Goal: Task Accomplishment & Management: Manage account settings

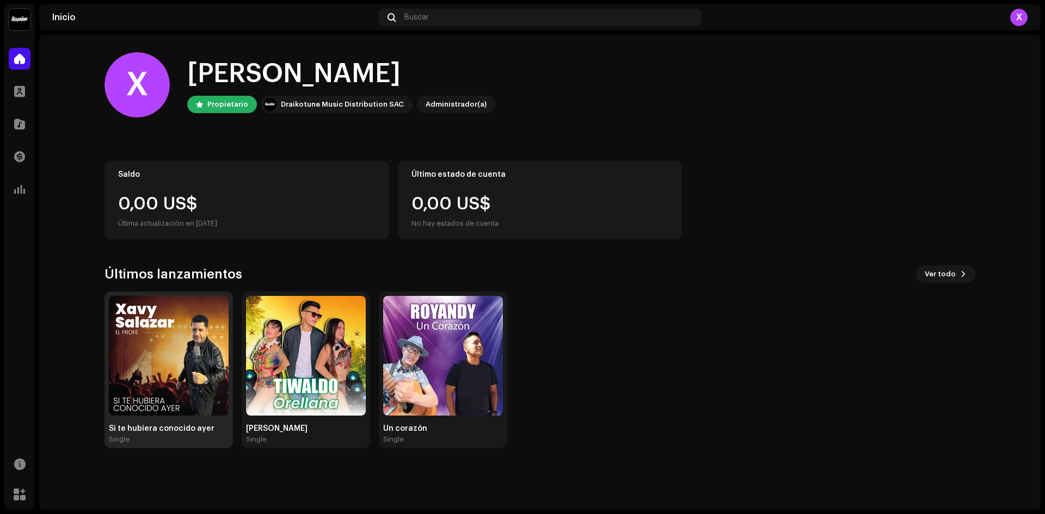
click at [158, 356] on img at bounding box center [169, 356] width 120 height 120
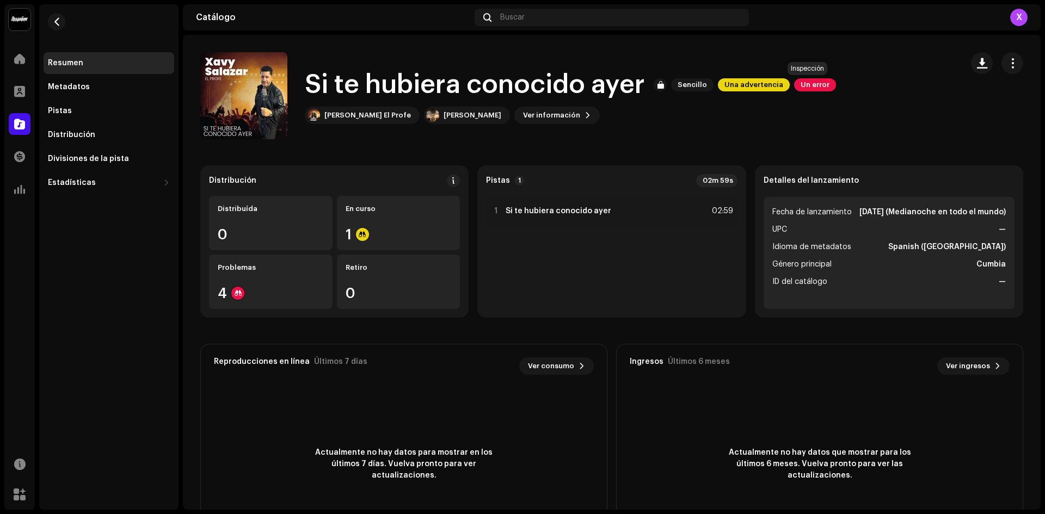
click at [807, 86] on span "Un error" at bounding box center [815, 84] width 42 height 13
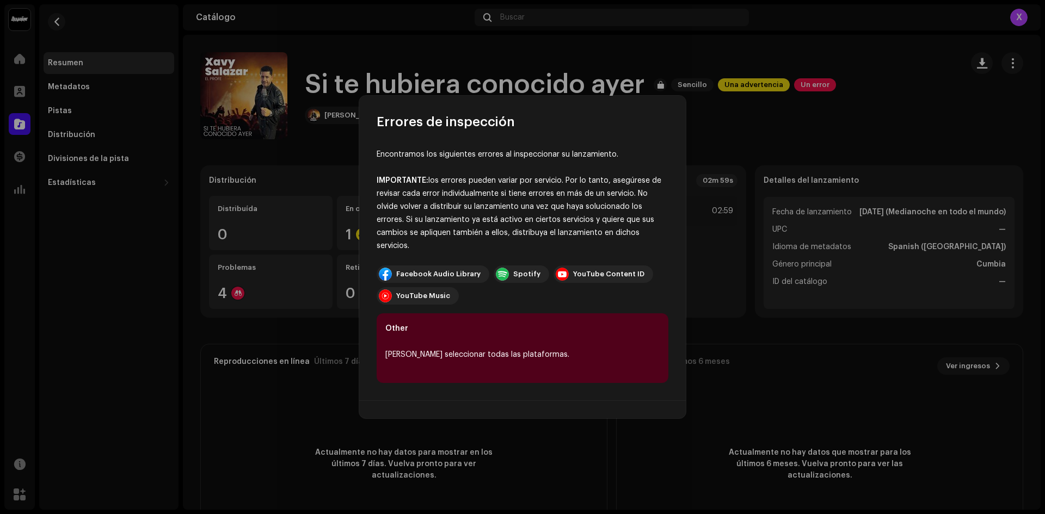
click at [517, 277] on div "Spotify" at bounding box center [526, 274] width 27 height 9
drag, startPoint x: 592, startPoint y: 136, endPoint x: 652, endPoint y: 121, distance: 61.8
click at [607, 128] on div "Errores de inspección Encontramos los siguientes errores al inspeccionar su lan…" at bounding box center [522, 257] width 326 height 323
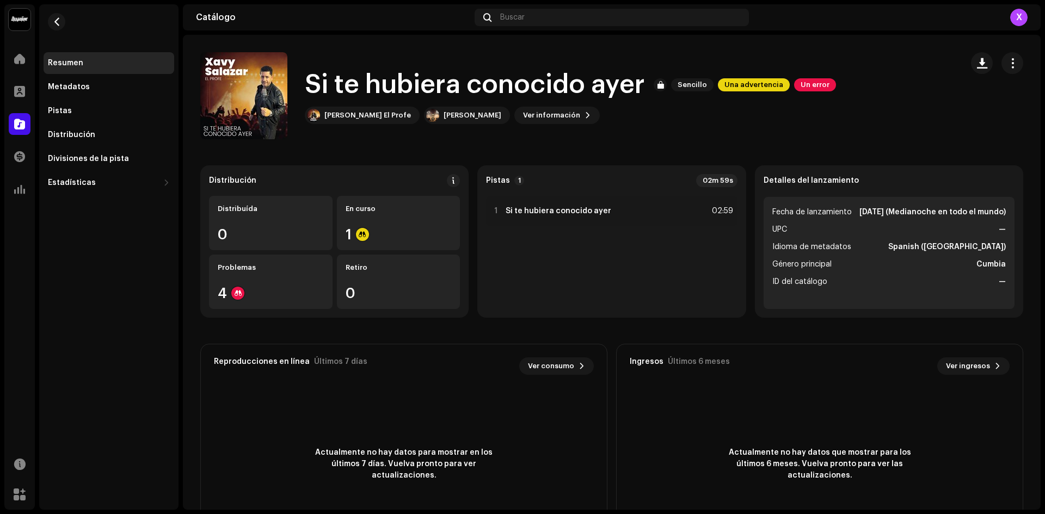
click at [778, 97] on div "Errores de inspección Encontramos los siguientes errores al inspeccionar su lan…" at bounding box center [522, 257] width 1045 height 514
click at [373, 242] on div "En curso 1" at bounding box center [399, 223] width 124 height 54
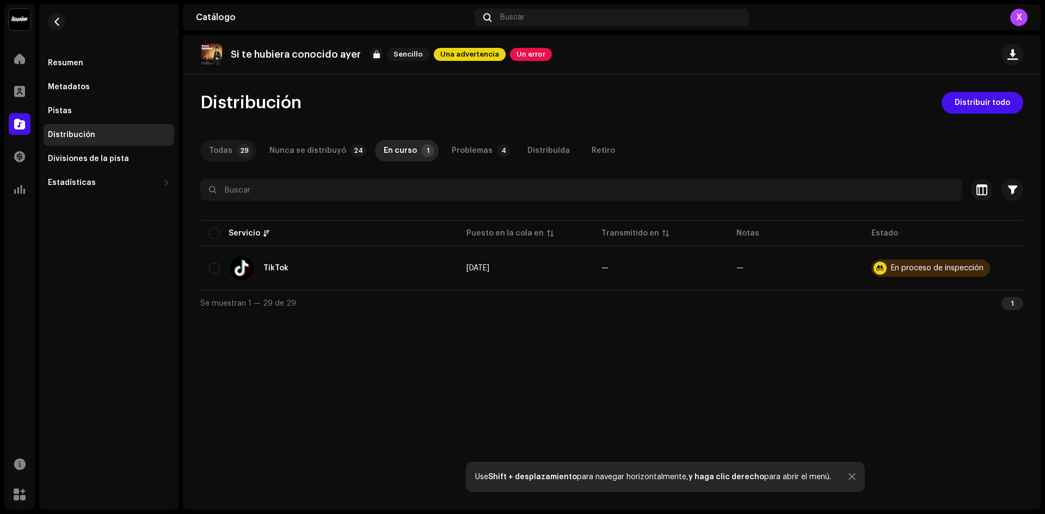
click at [238, 152] on p-badge "29" at bounding box center [244, 150] width 15 height 13
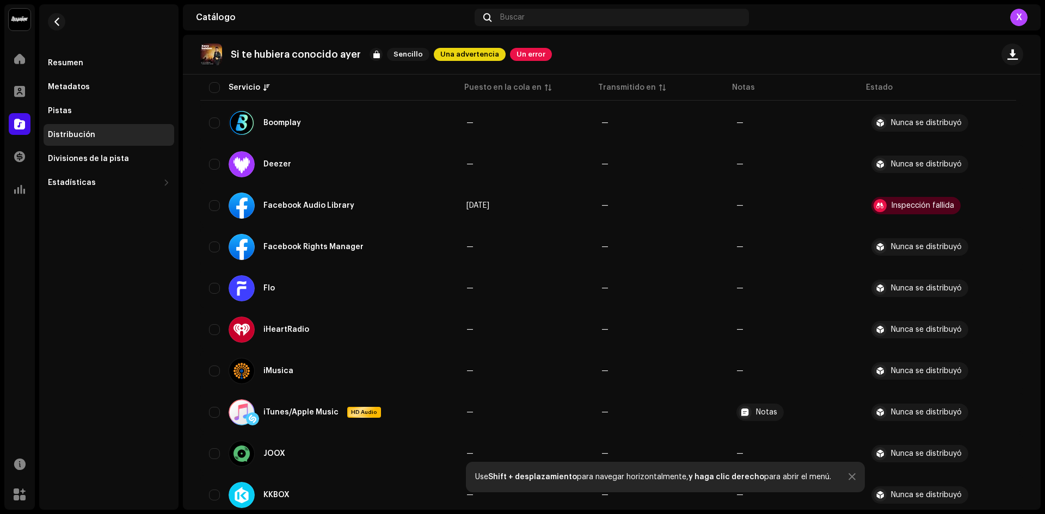
scroll to position [326, 0]
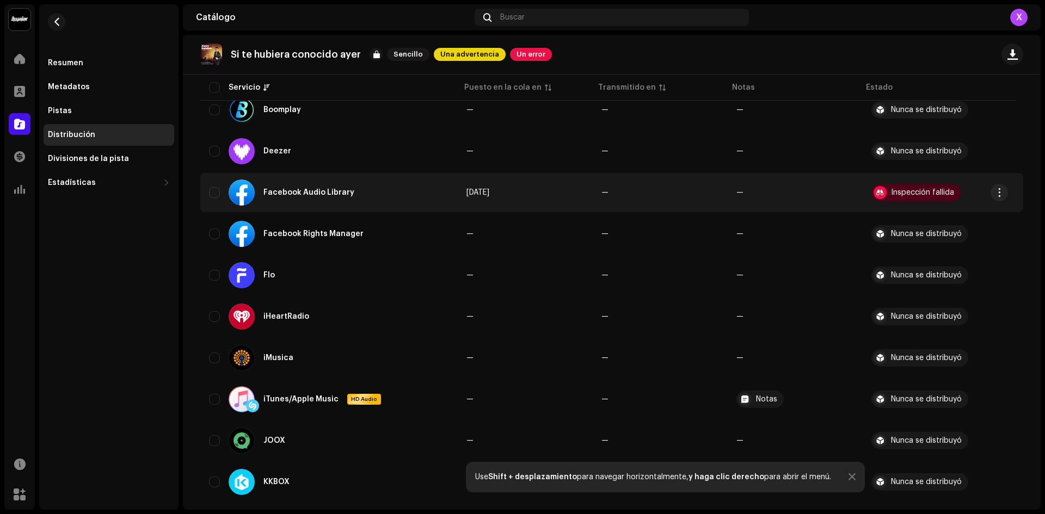
click at [212, 187] on div "Facebook Audio Library" at bounding box center [329, 193] width 240 height 26
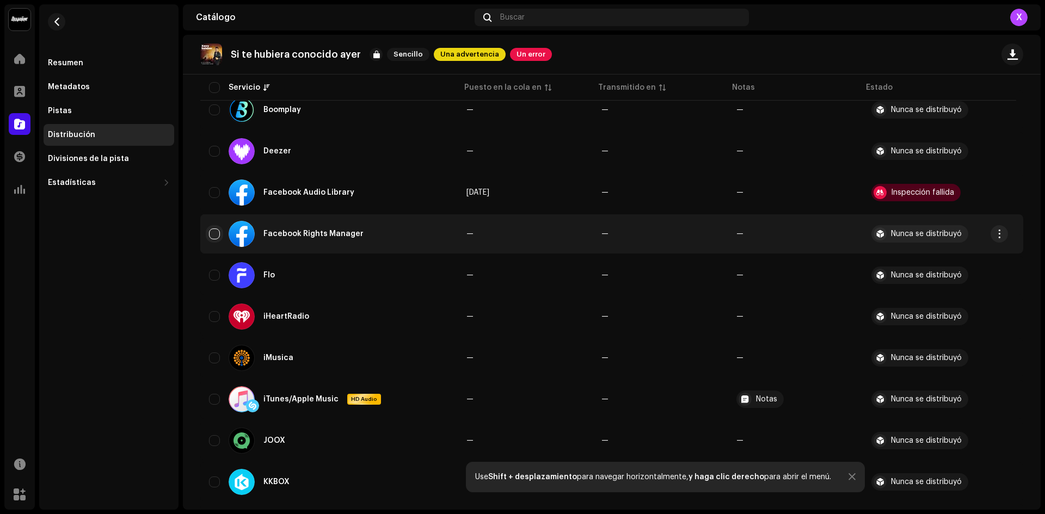
click at [215, 231] on input "checkbox" at bounding box center [214, 234] width 11 height 11
checkbox input "true"
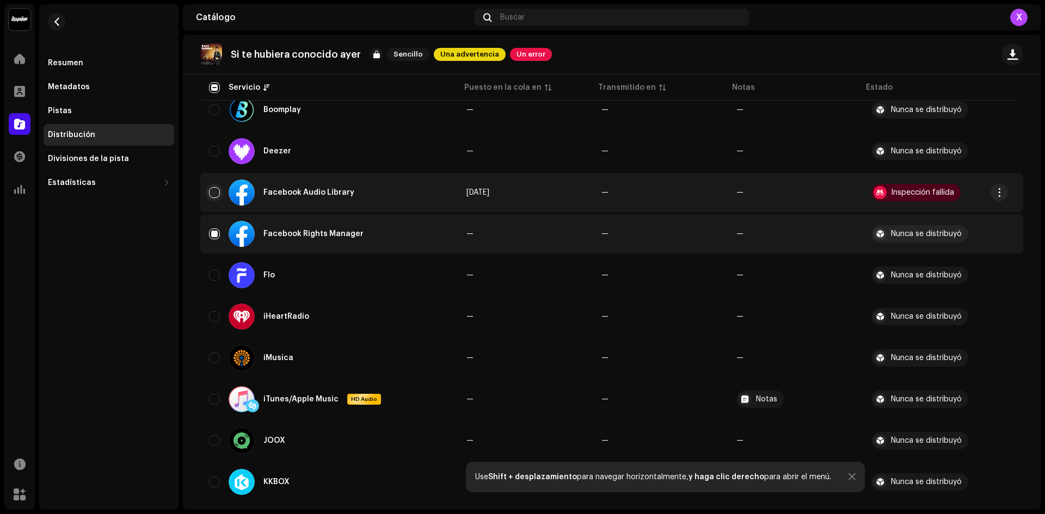
click at [214, 196] on input "Row Unselected" at bounding box center [214, 192] width 11 height 11
checkbox input "true"
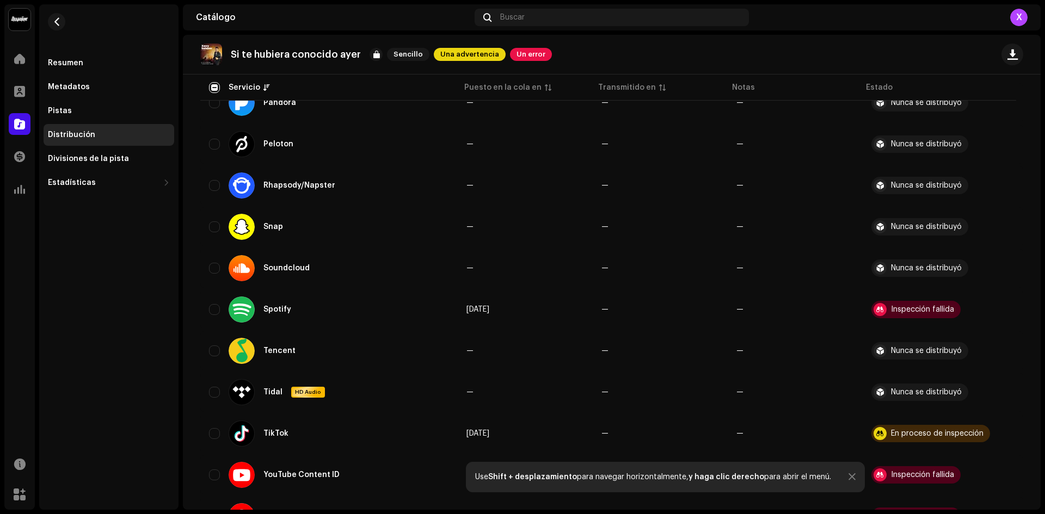
scroll to position [967, 0]
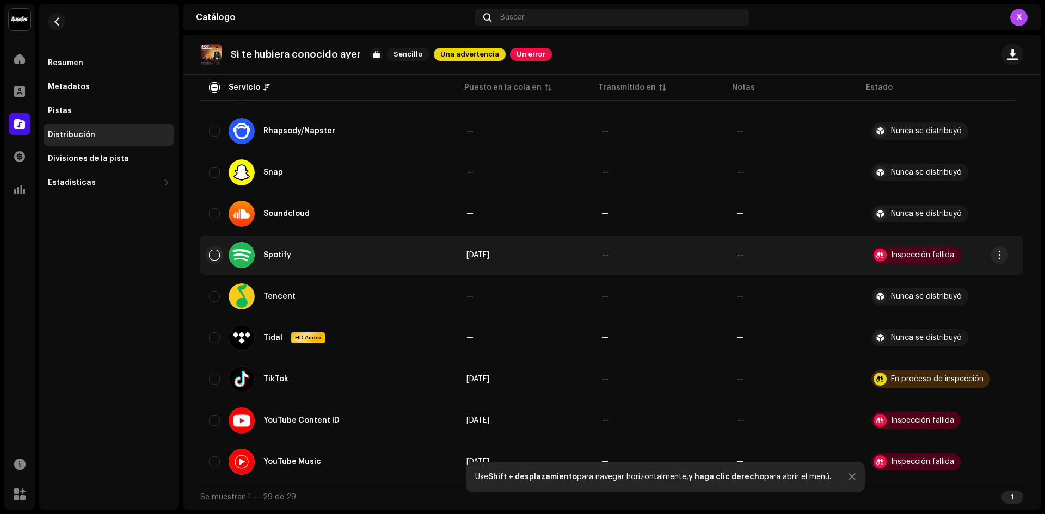
click at [218, 258] on input "Row Unselected" at bounding box center [214, 255] width 11 height 11
checkbox input "true"
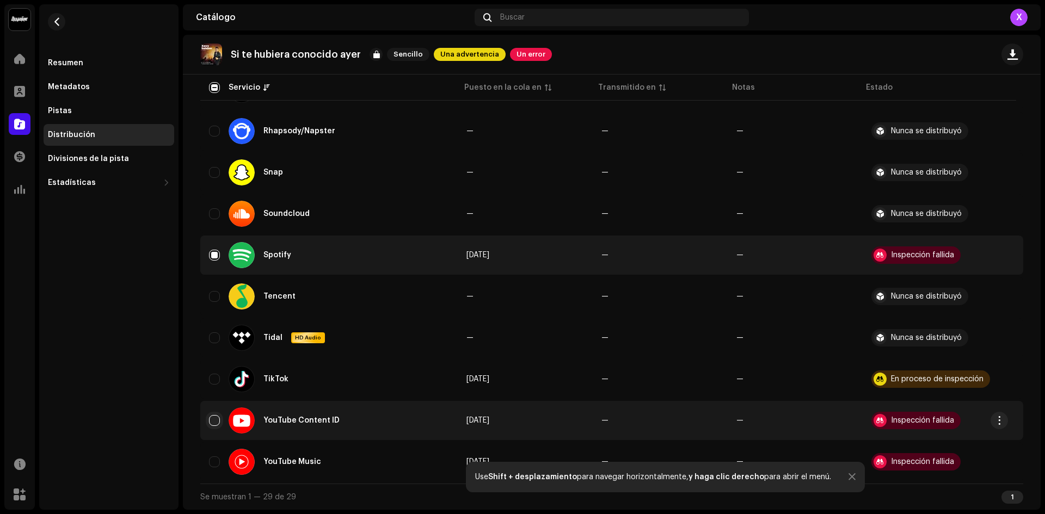
click at [212, 422] on input "Row Unselected" at bounding box center [214, 420] width 11 height 11
checkbox input "true"
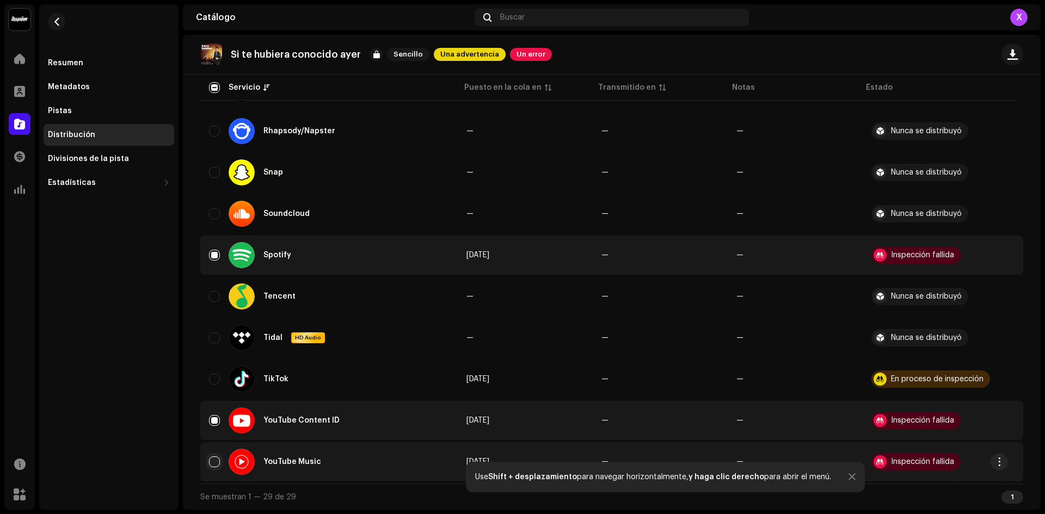
click at [213, 458] on input "Row Unselected" at bounding box center [214, 462] width 11 height 11
checkbox input "true"
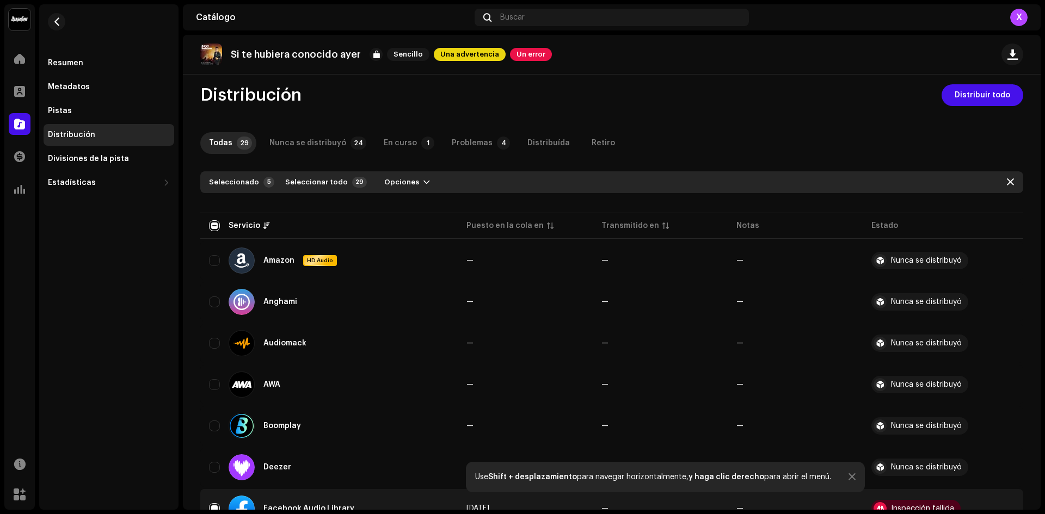
scroll to position [0, 0]
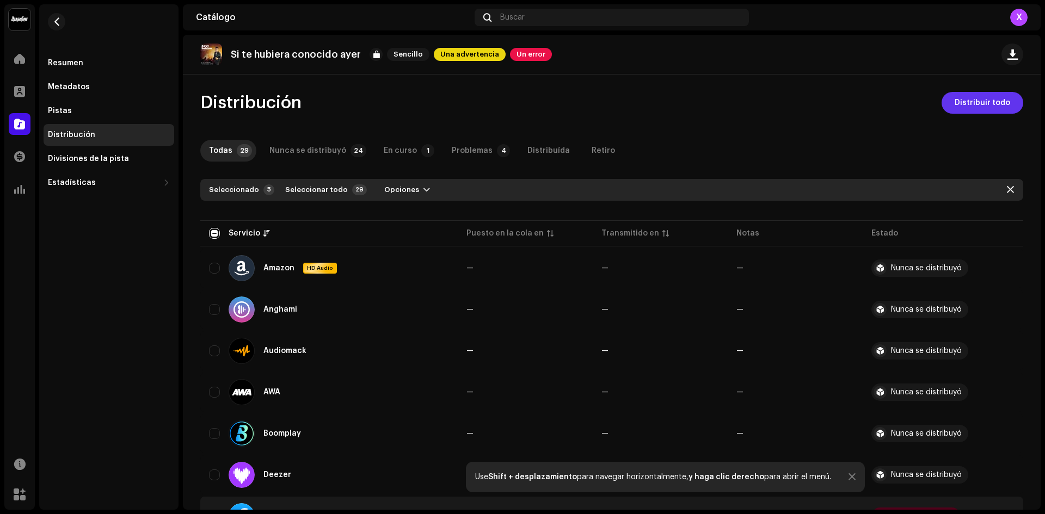
click at [982, 109] on span "Distribuir todo" at bounding box center [981, 103] width 55 height 22
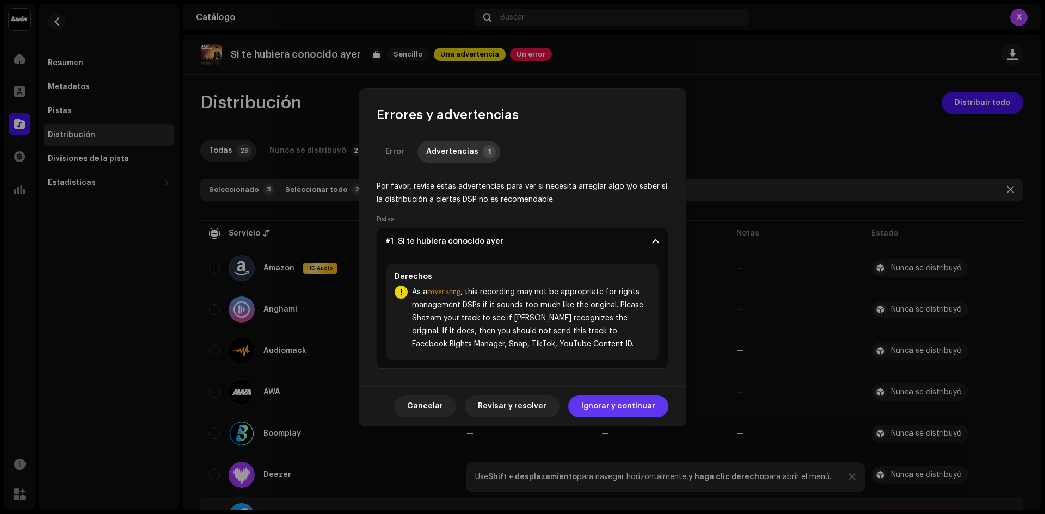
click at [612, 402] on span "Ignorar y continuar" at bounding box center [618, 407] width 74 height 22
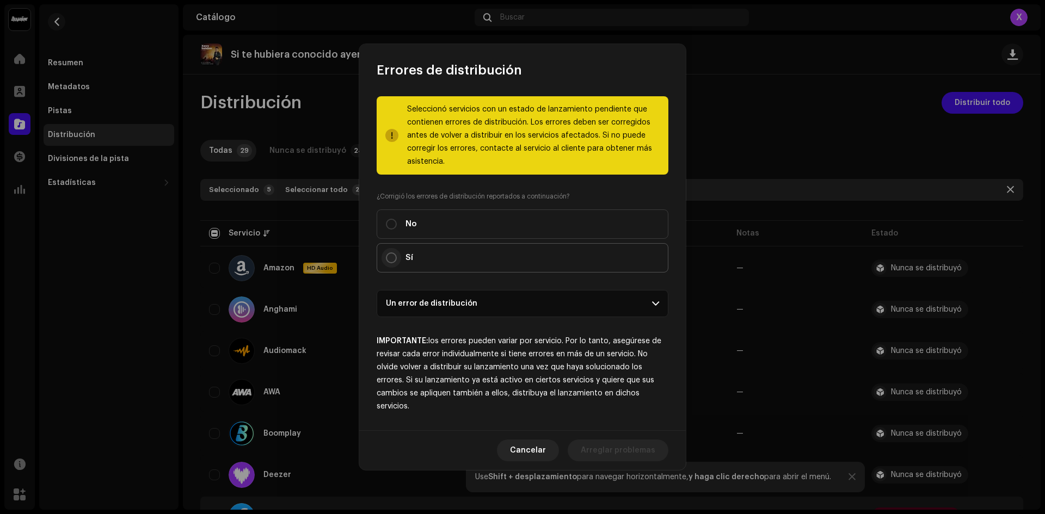
click at [390, 259] on input "Sí" at bounding box center [391, 257] width 11 height 11
radio input "true"
click at [555, 310] on p-accordion-header "Un error de distribución" at bounding box center [523, 303] width 292 height 27
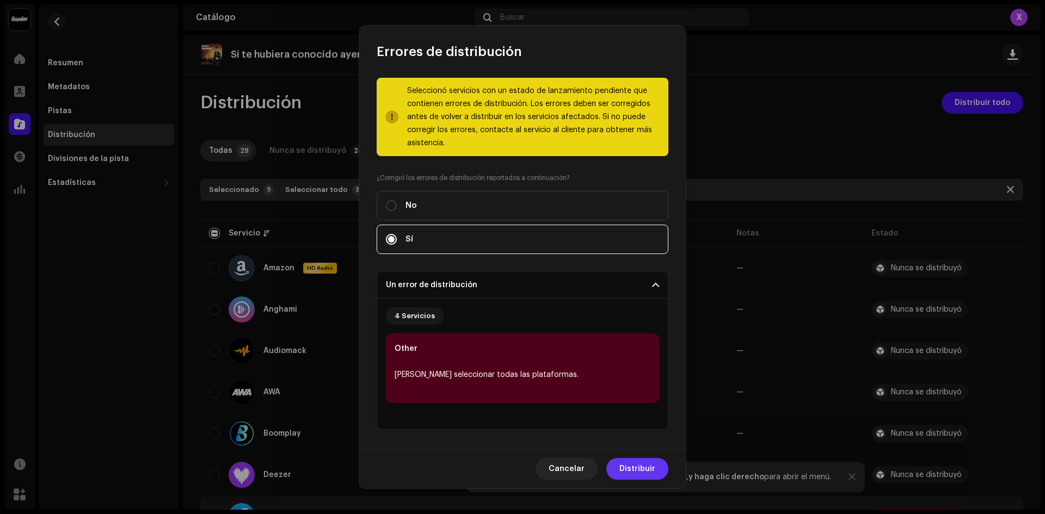
click at [634, 473] on span "Distribuir" at bounding box center [637, 469] width 36 height 22
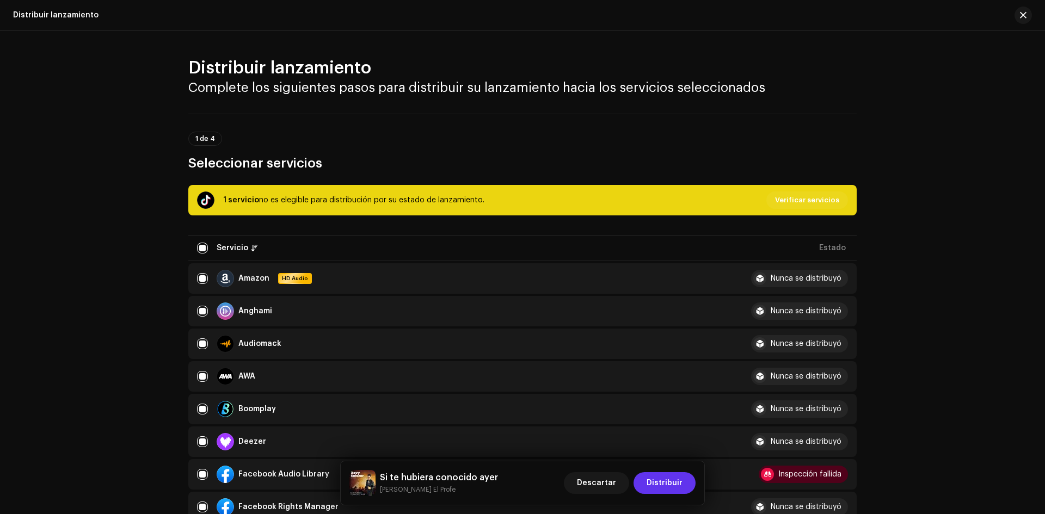
click at [670, 487] on span "Distribuir" at bounding box center [664, 483] width 36 height 22
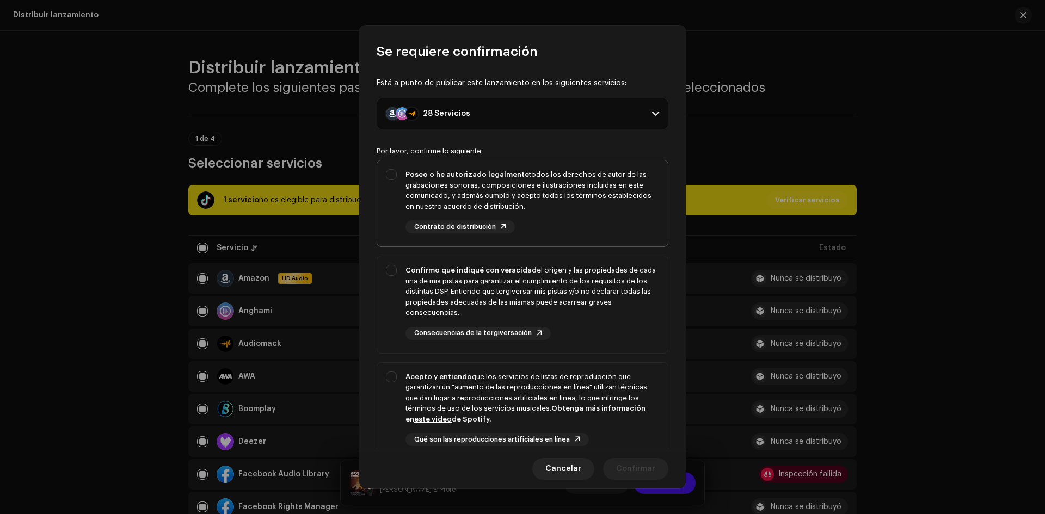
click at [387, 175] on div "Poseo o he autorizado legalmente todos los derechos de autor de las grabaciones…" at bounding box center [522, 202] width 291 height 82
checkbox input "true"
drag, startPoint x: 393, startPoint y: 270, endPoint x: 393, endPoint y: 346, distance: 75.6
click at [393, 270] on div "Confirmo que indiqué con veracidad el origen y las propiedades de cada una de m…" at bounding box center [522, 302] width 291 height 92
checkbox input "true"
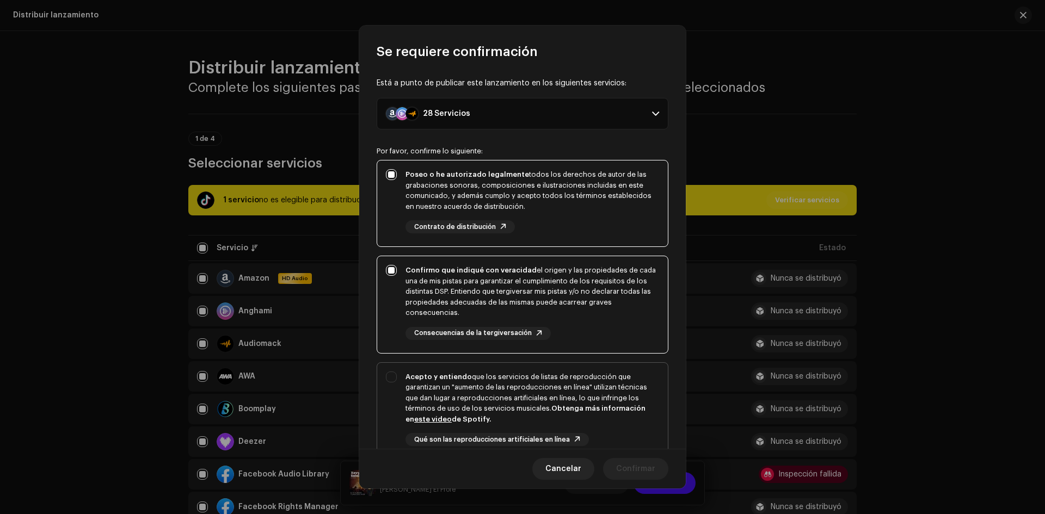
click at [396, 373] on div "Acepto y entiendo que los servicios de listas de reproducción que garantizan un…" at bounding box center [522, 418] width 291 height 110
checkbox input "true"
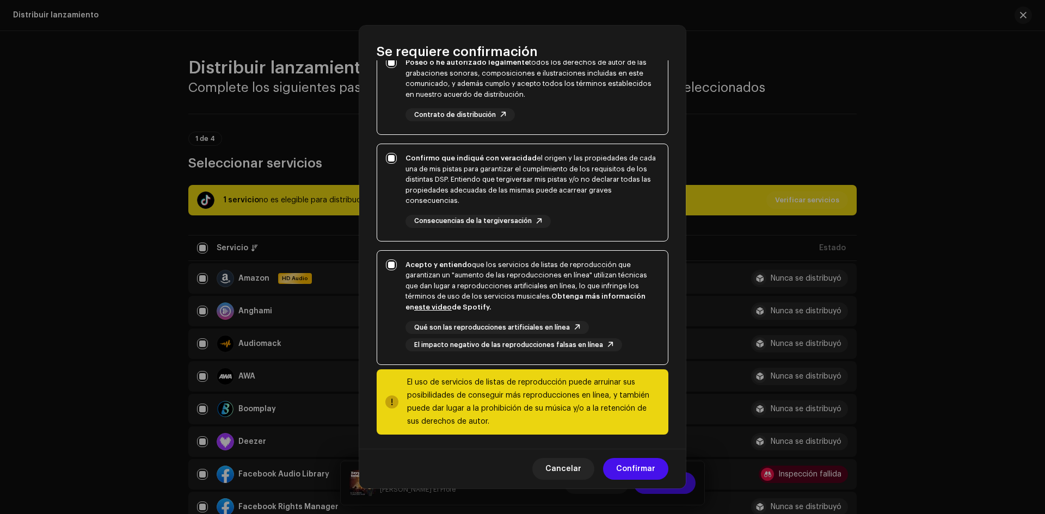
scroll to position [115, 0]
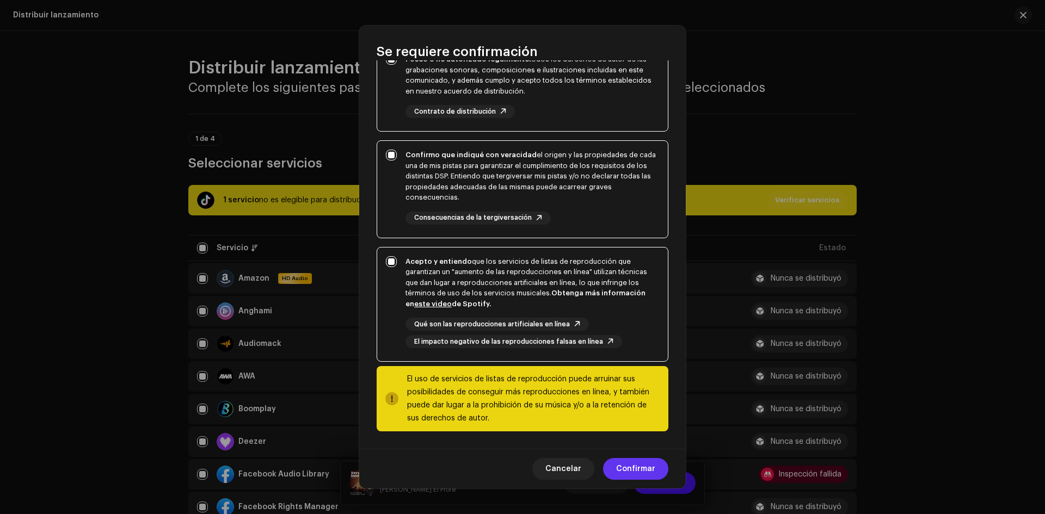
click at [634, 471] on span "Confirmar" at bounding box center [635, 469] width 39 height 22
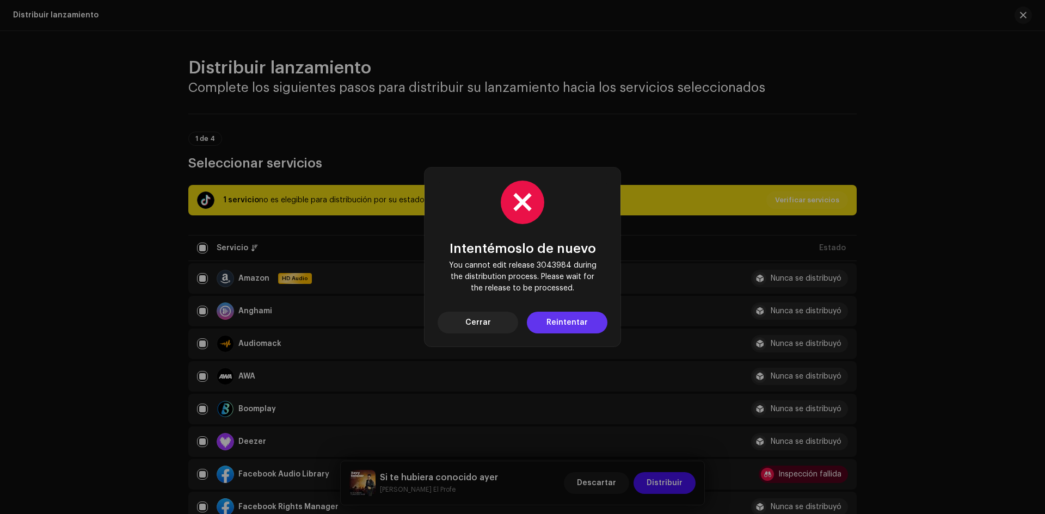
click at [562, 326] on span "Reintentar" at bounding box center [566, 323] width 41 height 22
click at [485, 326] on span "Cerrar" at bounding box center [478, 323] width 26 height 22
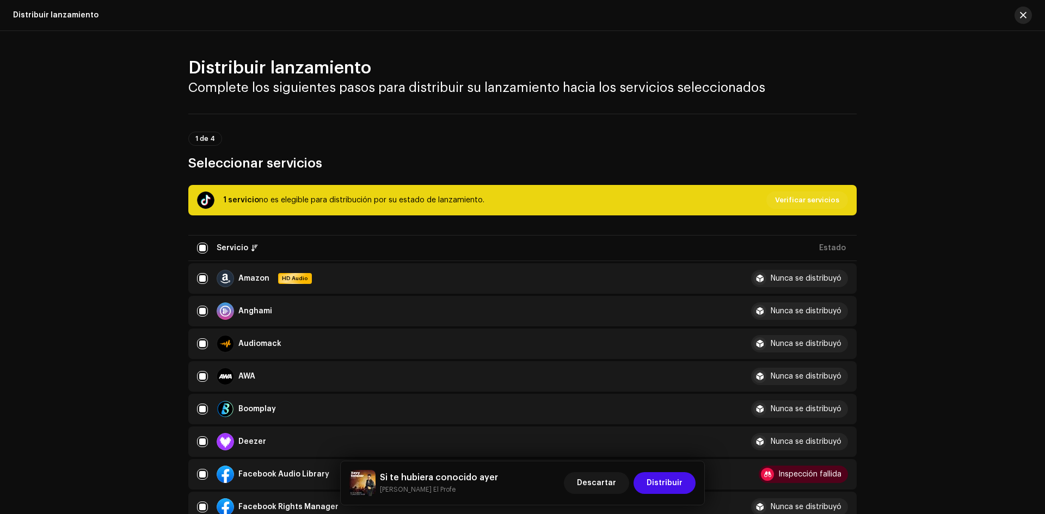
click at [1021, 17] on span "button" at bounding box center [1023, 15] width 7 height 9
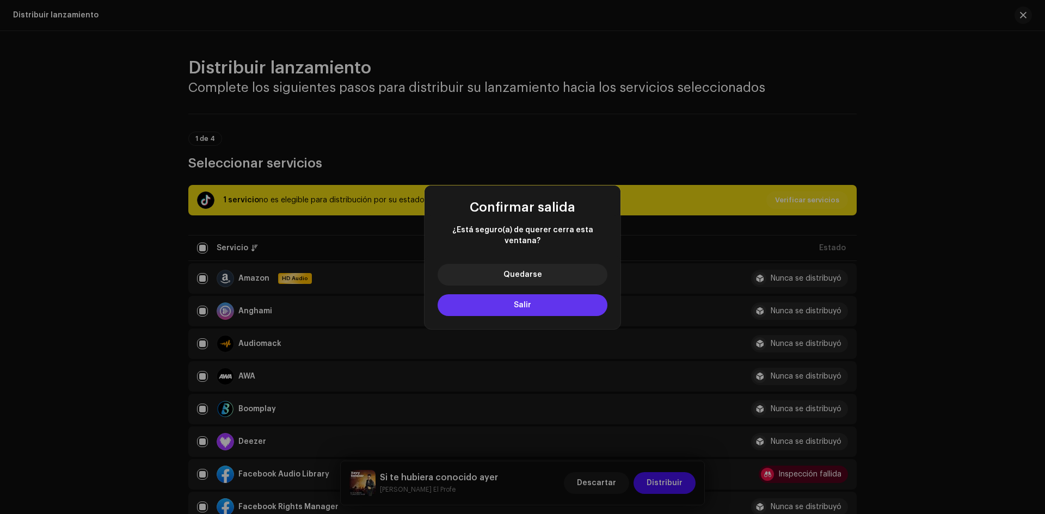
click at [528, 301] on span "Salir" at bounding box center [522, 305] width 17 height 8
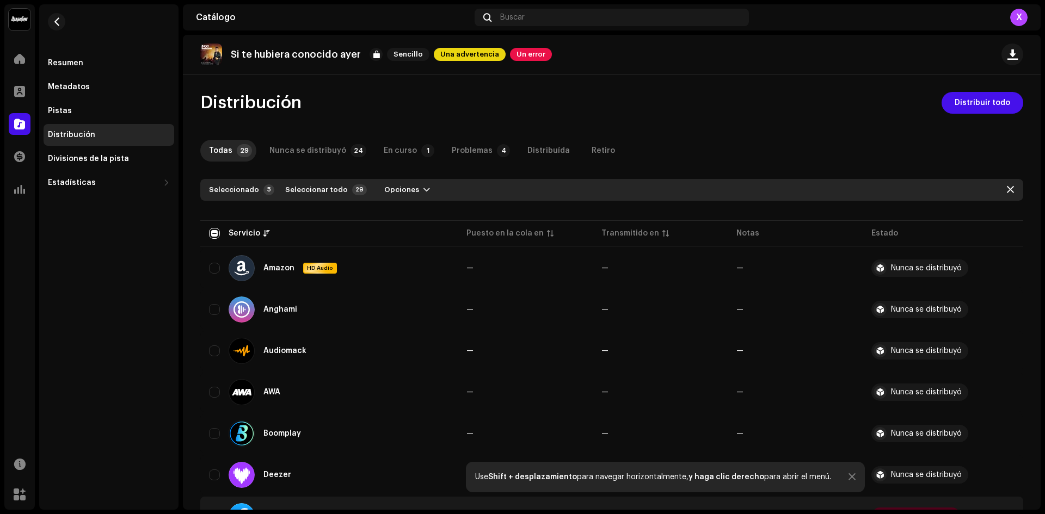
click at [214, 58] on img at bounding box center [211, 55] width 22 height 22
click at [59, 107] on div "Pistas" at bounding box center [60, 111] width 24 height 9
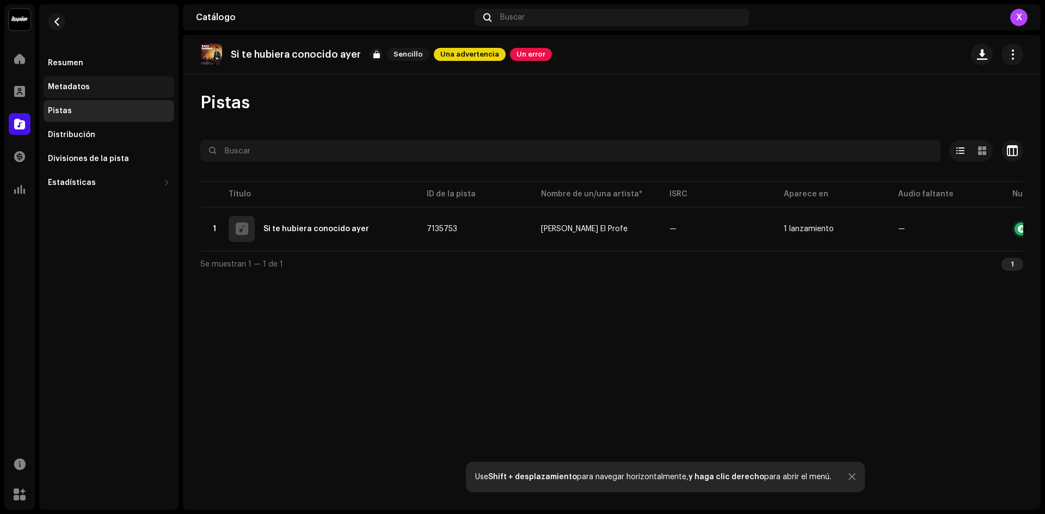
click at [64, 89] on div "Metadatos" at bounding box center [69, 87] width 42 height 9
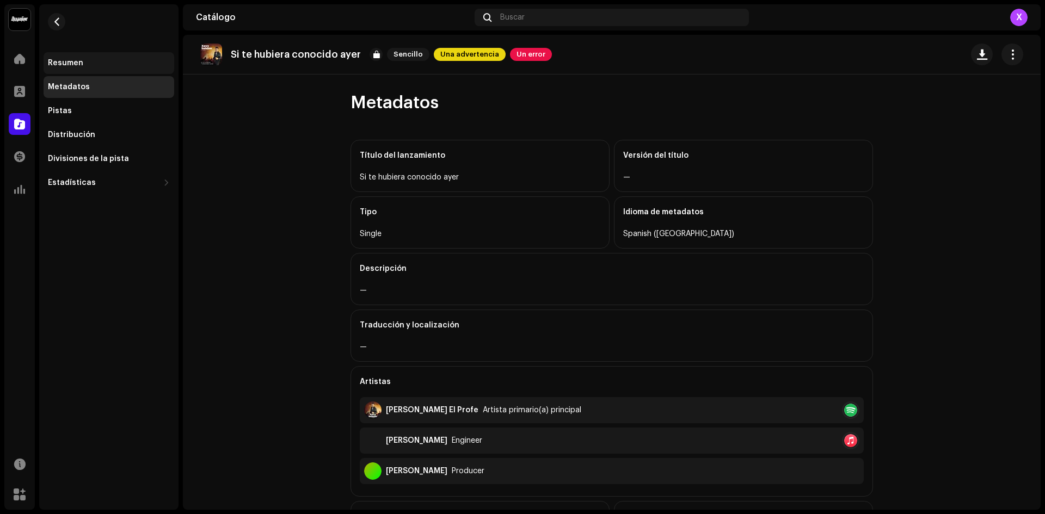
click at [66, 59] on div "Resumen" at bounding box center [65, 63] width 35 height 9
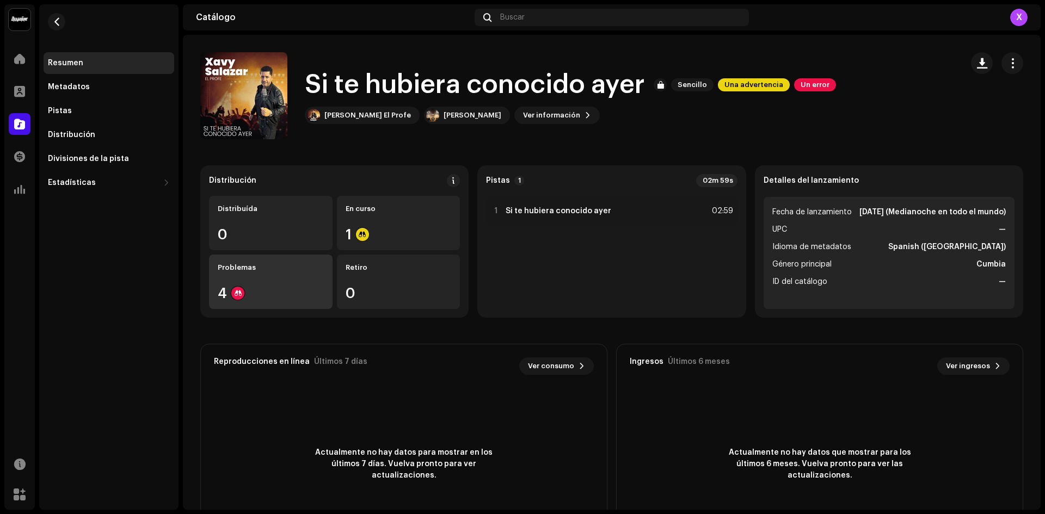
click at [260, 306] on div "Problemas 4" at bounding box center [271, 282] width 124 height 54
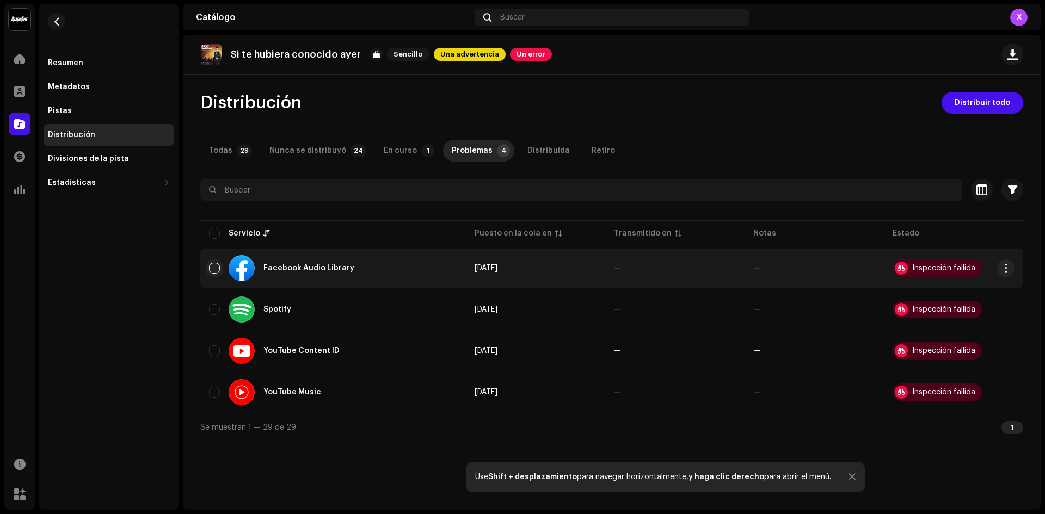
click at [213, 271] on input "checkbox" at bounding box center [214, 268] width 11 height 11
checkbox input "true"
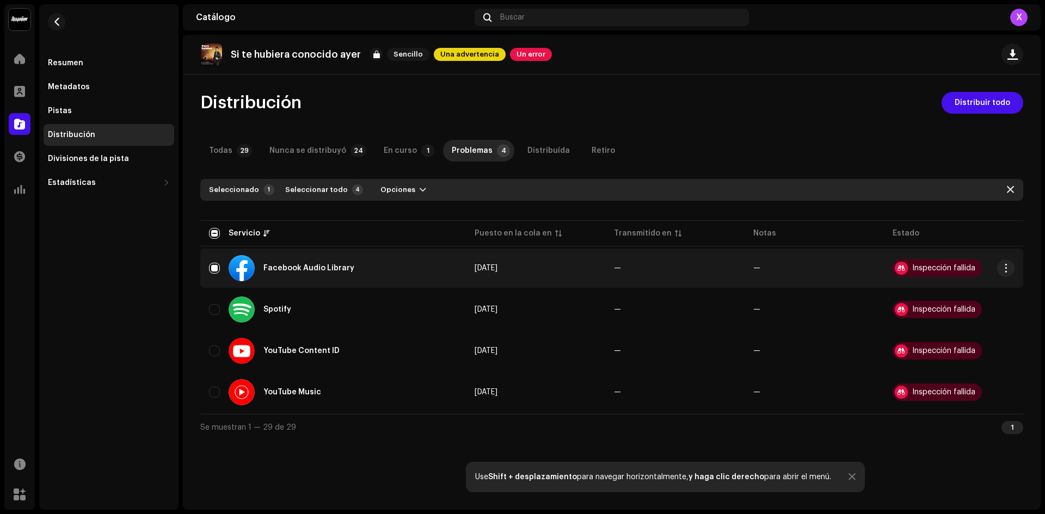
click at [921, 267] on div "Inspección fallida" at bounding box center [943, 268] width 63 height 8
click at [220, 270] on div "Facebook Audio Library" at bounding box center [333, 268] width 248 height 26
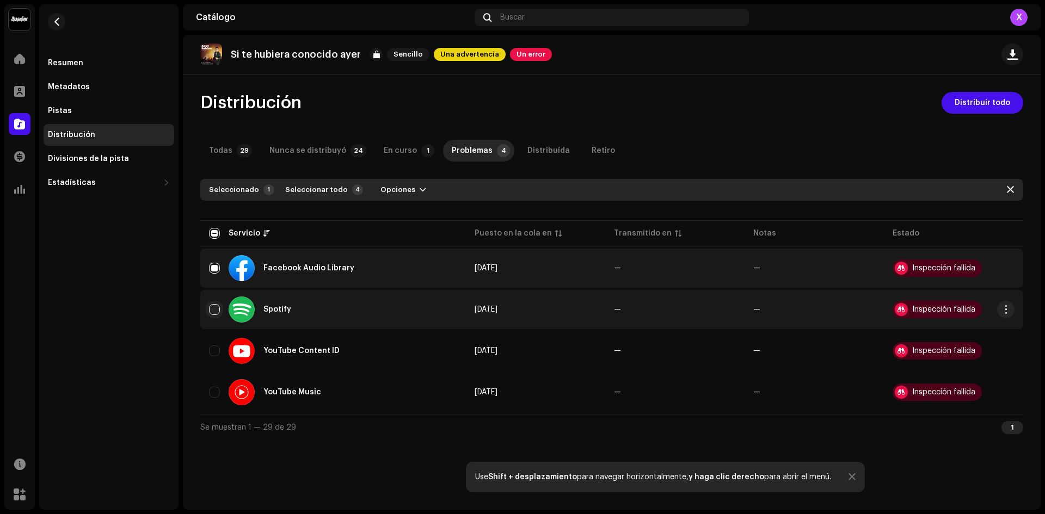
click at [218, 309] on input "Row Unselected" at bounding box center [214, 309] width 11 height 11
checkbox input "true"
click at [214, 266] on input "Row Selected" at bounding box center [214, 268] width 11 height 11
checkbox input "false"
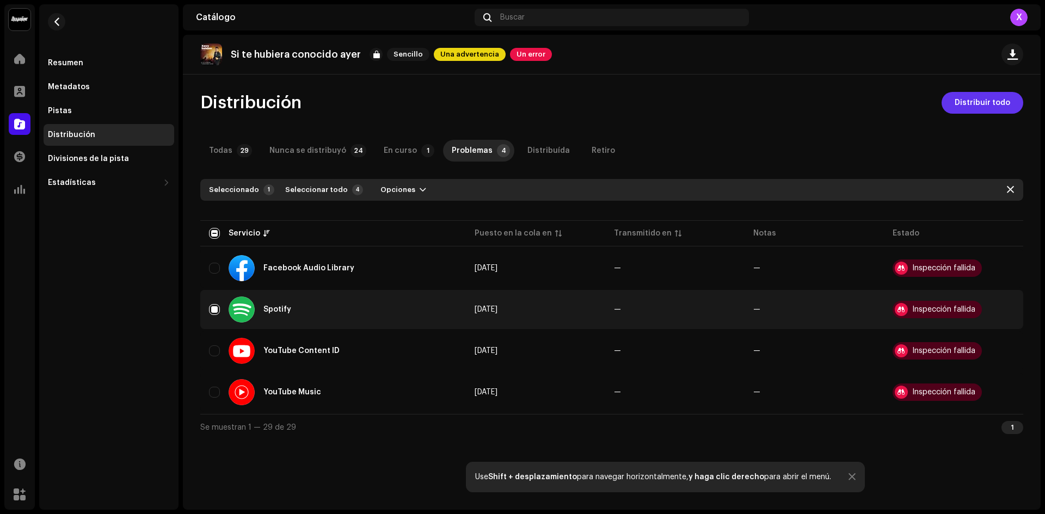
click at [976, 100] on span "Distribuir todo" at bounding box center [981, 103] width 55 height 22
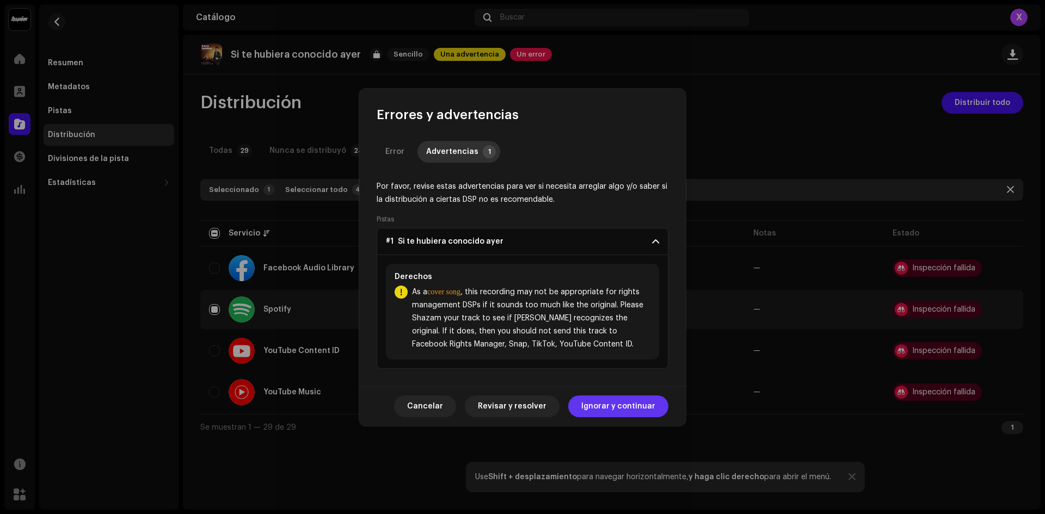
click at [615, 409] on span "Ignorar y continuar" at bounding box center [618, 407] width 74 height 22
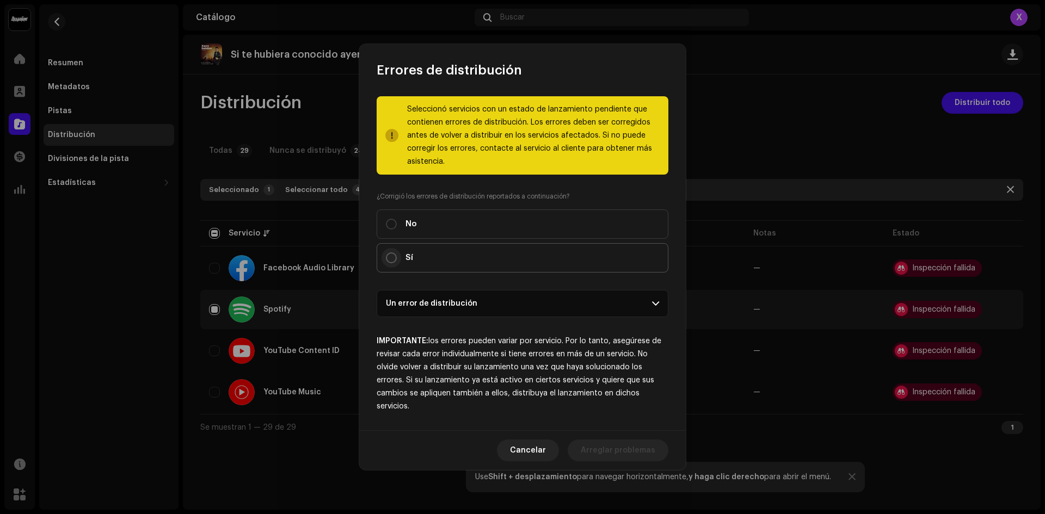
click at [391, 252] on input "Sí" at bounding box center [391, 257] width 11 height 11
radio input "true"
click at [660, 446] on button "Distribuir" at bounding box center [637, 451] width 62 height 22
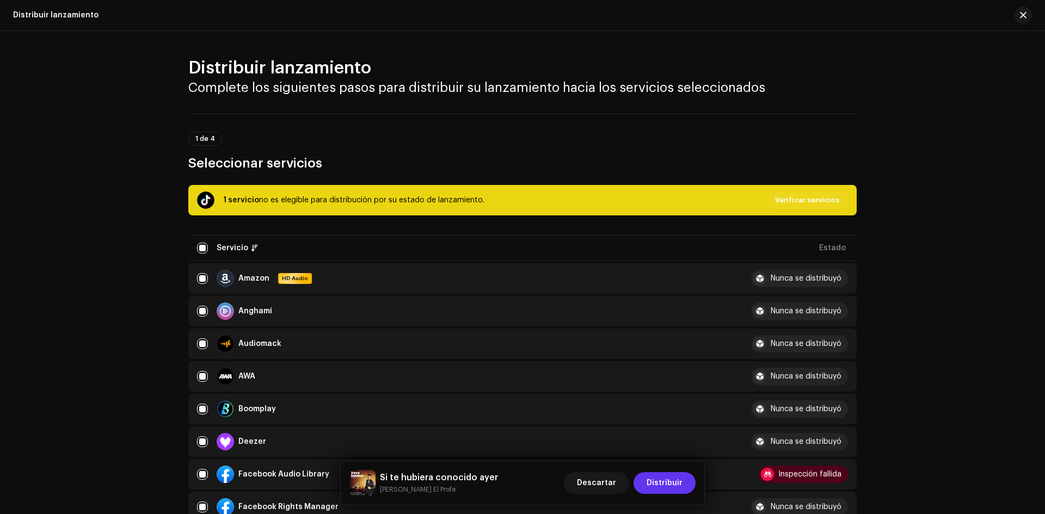
click at [659, 489] on span "Distribuir" at bounding box center [664, 483] width 36 height 22
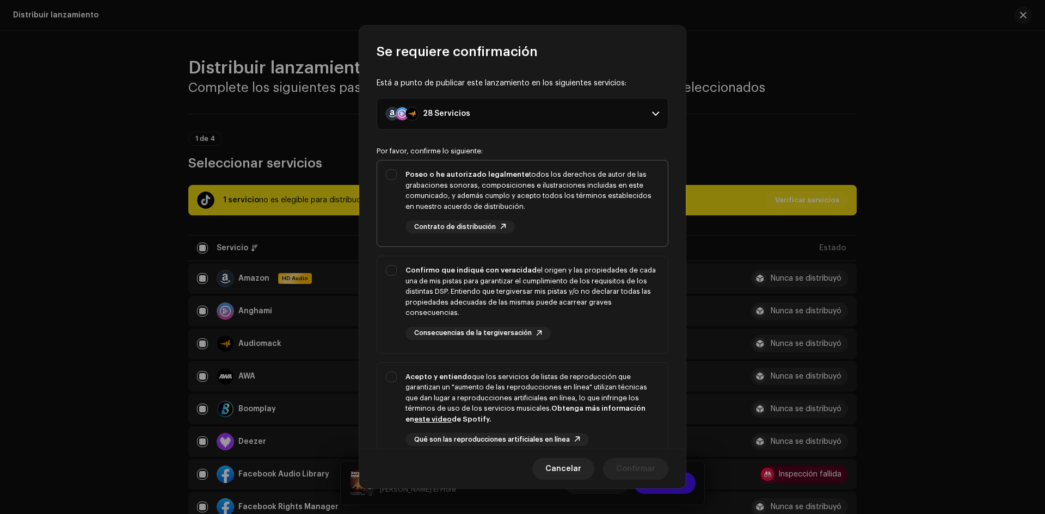
click at [395, 175] on div "Poseo o he autorizado legalmente todos los derechos de autor de las grabaciones…" at bounding box center [522, 202] width 291 height 82
checkbox input "true"
click at [391, 269] on div "Confirmo que indiqué con veracidad el origen y las propiedades de cada una de m…" at bounding box center [522, 302] width 291 height 92
checkbox input "true"
click at [392, 378] on div "Acepto y entiendo que los servicios de listas de reproducción que garantizan un…" at bounding box center [522, 418] width 291 height 110
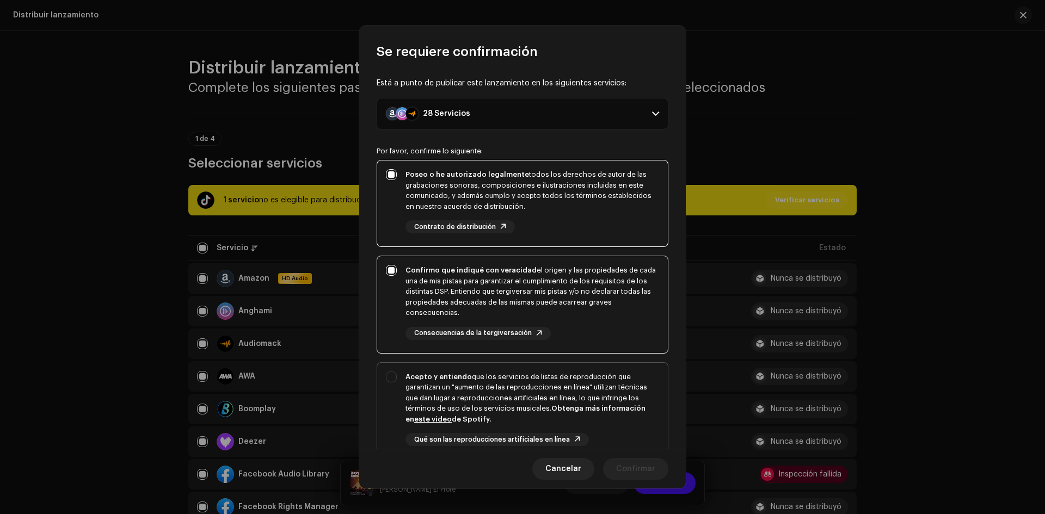
checkbox input "true"
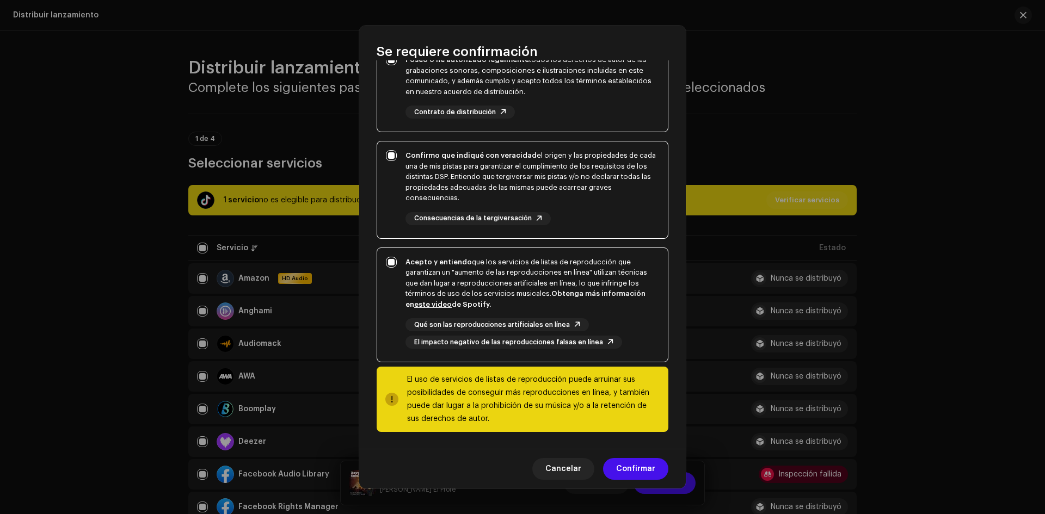
scroll to position [115, 0]
click at [631, 470] on span "Confirmar" at bounding box center [635, 469] width 39 height 22
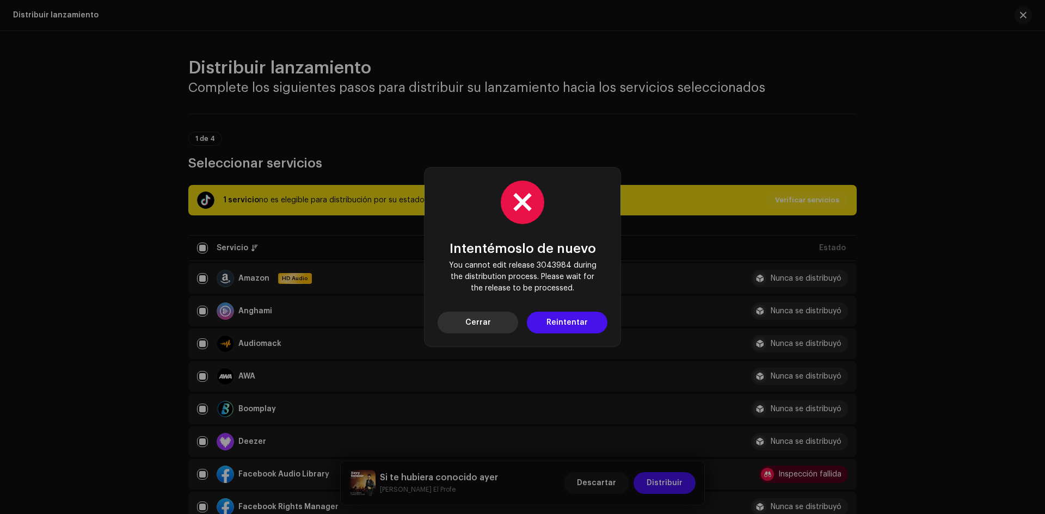
click at [501, 320] on button "Cerrar" at bounding box center [477, 323] width 81 height 22
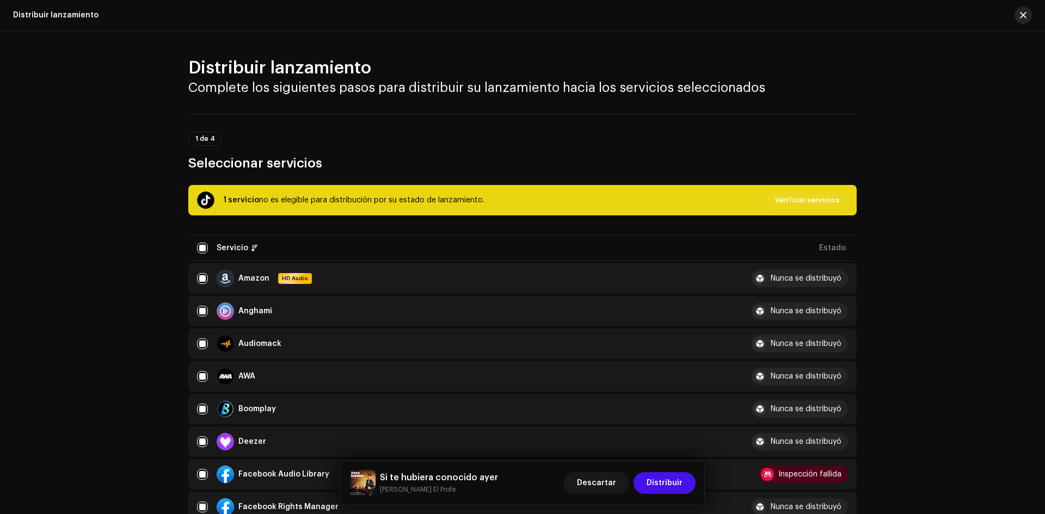
click at [1021, 18] on span "button" at bounding box center [1023, 15] width 7 height 9
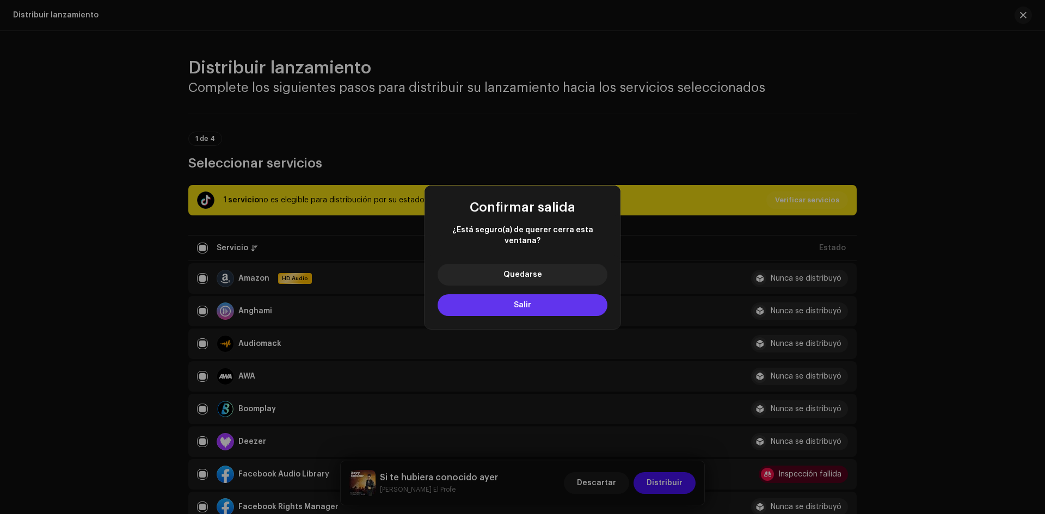
click at [523, 301] on span "Salir" at bounding box center [522, 305] width 17 height 8
